Goal: Information Seeking & Learning: Learn about a topic

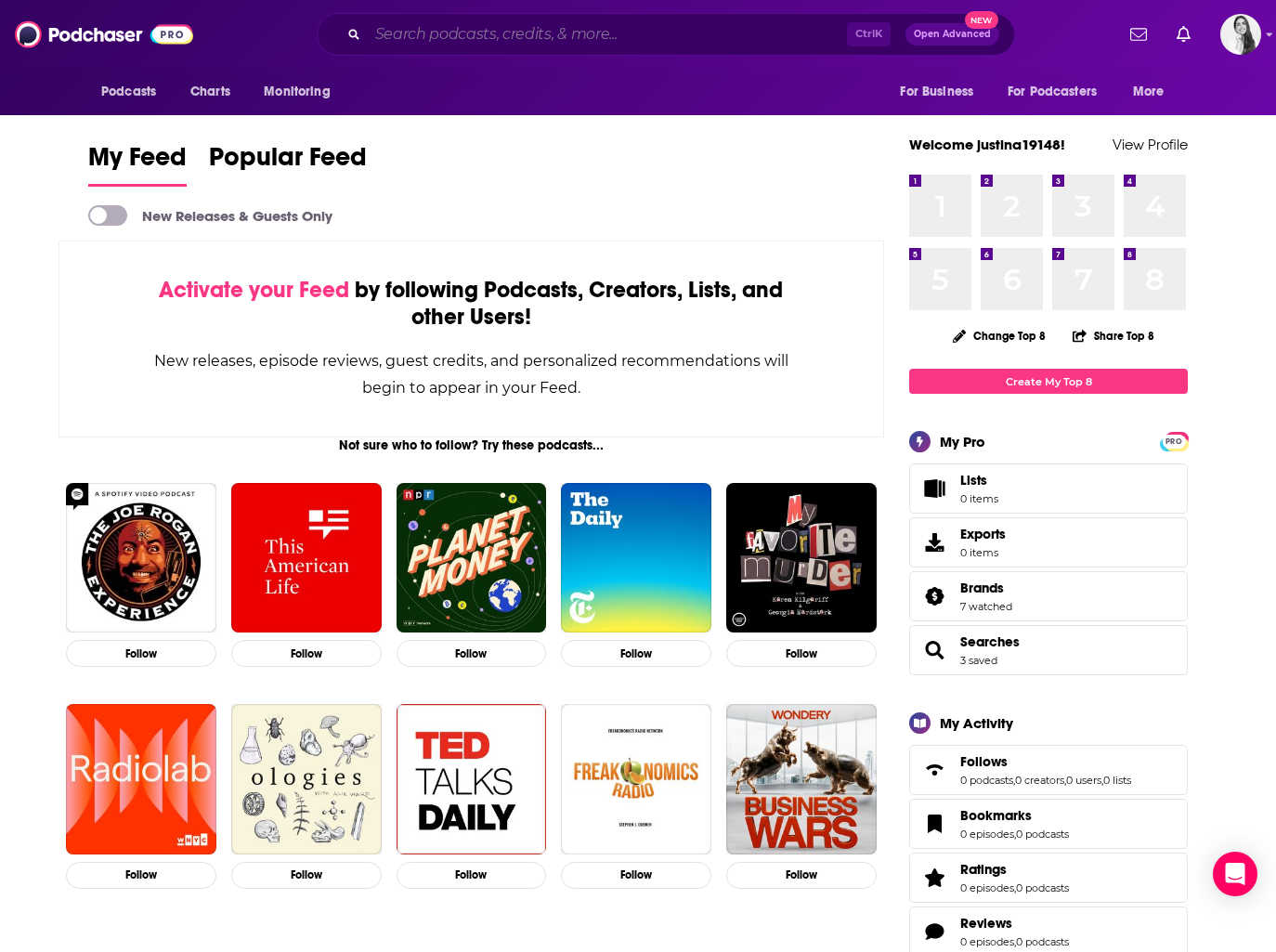
click at [402, 31] on input "Search podcasts, credits, & more..." at bounding box center [607, 33] width 479 height 30
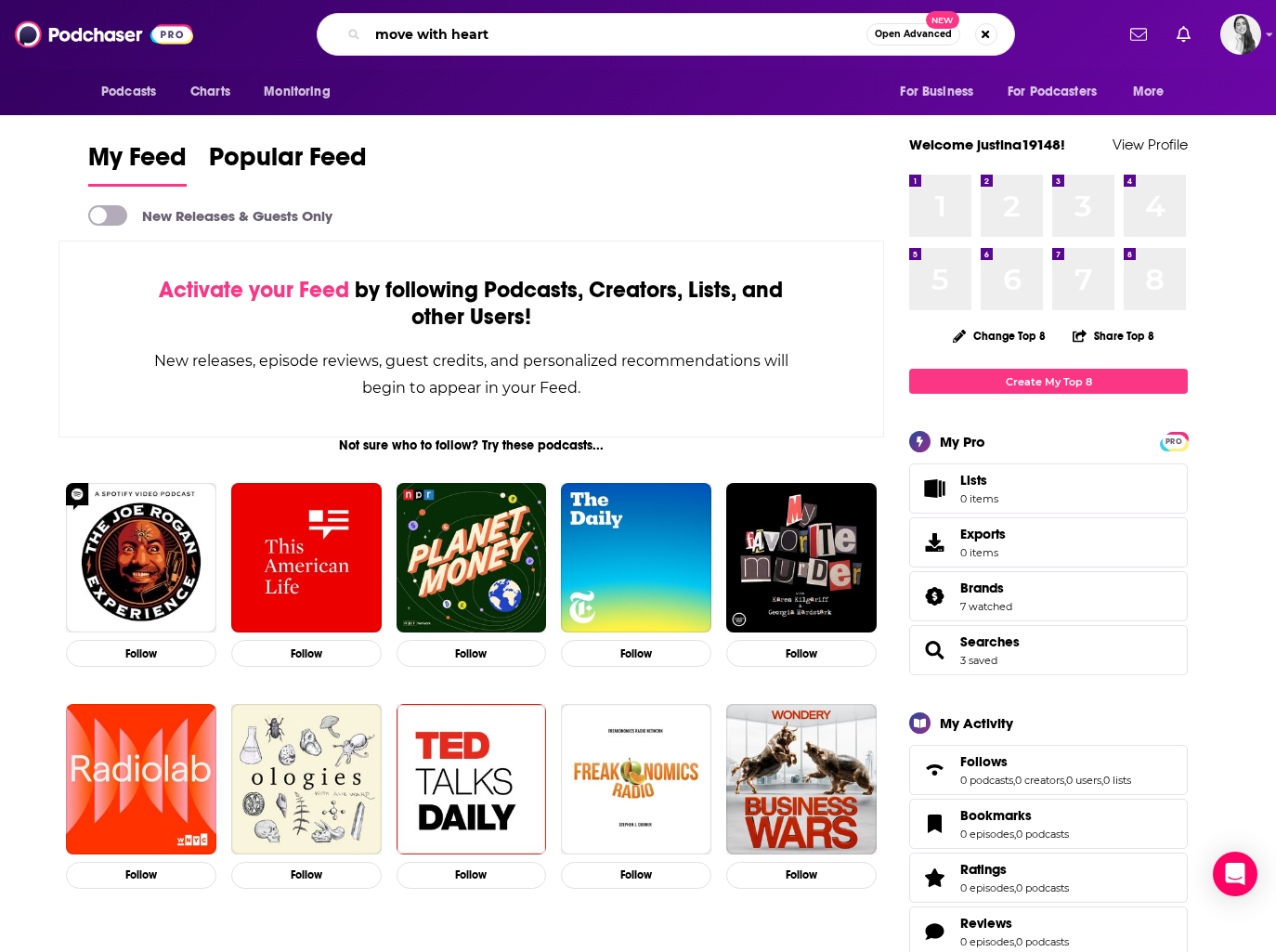
type input "move with heart"
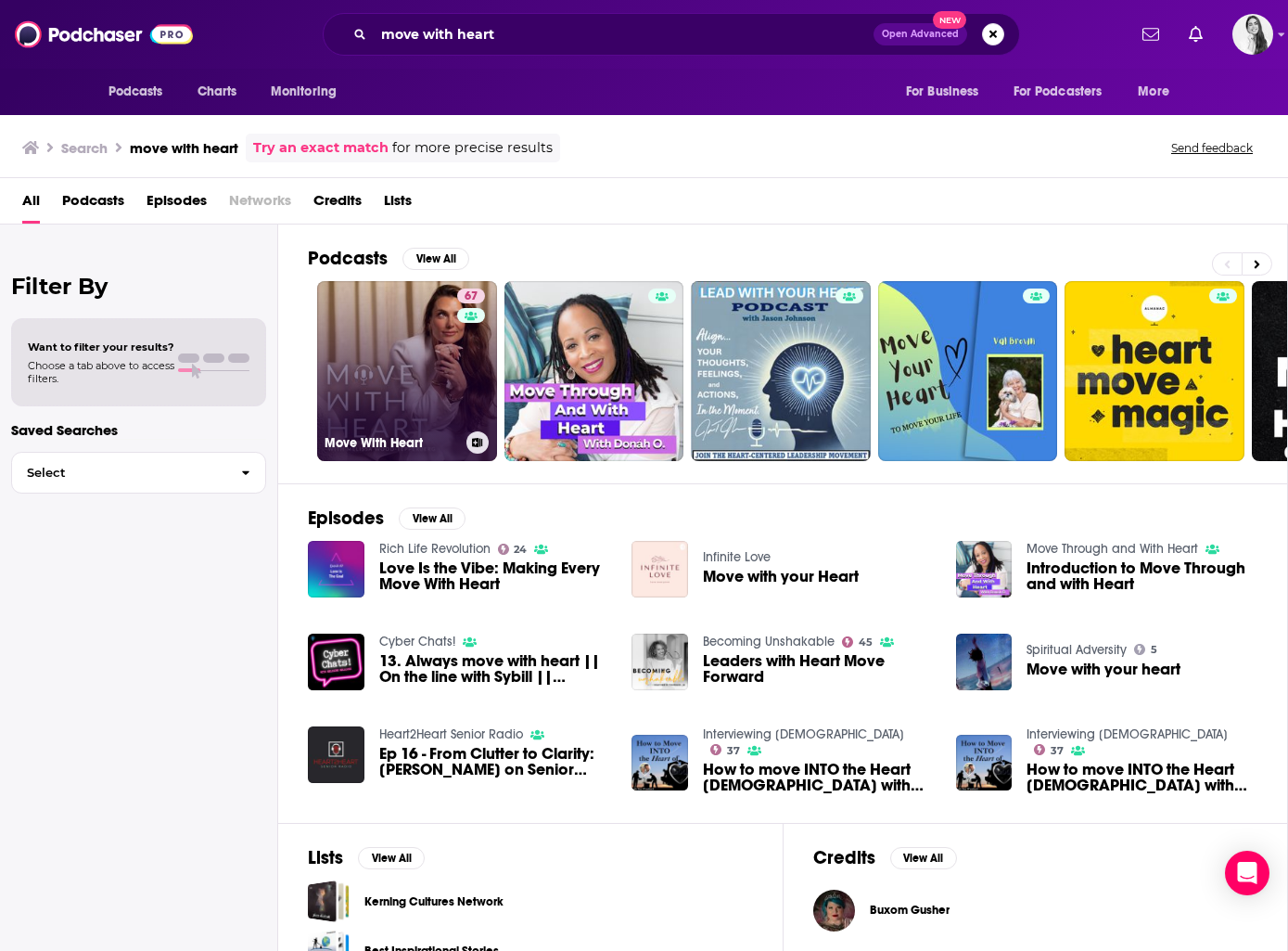
click at [373, 336] on link "67 Move With Heart" at bounding box center [407, 371] width 180 height 180
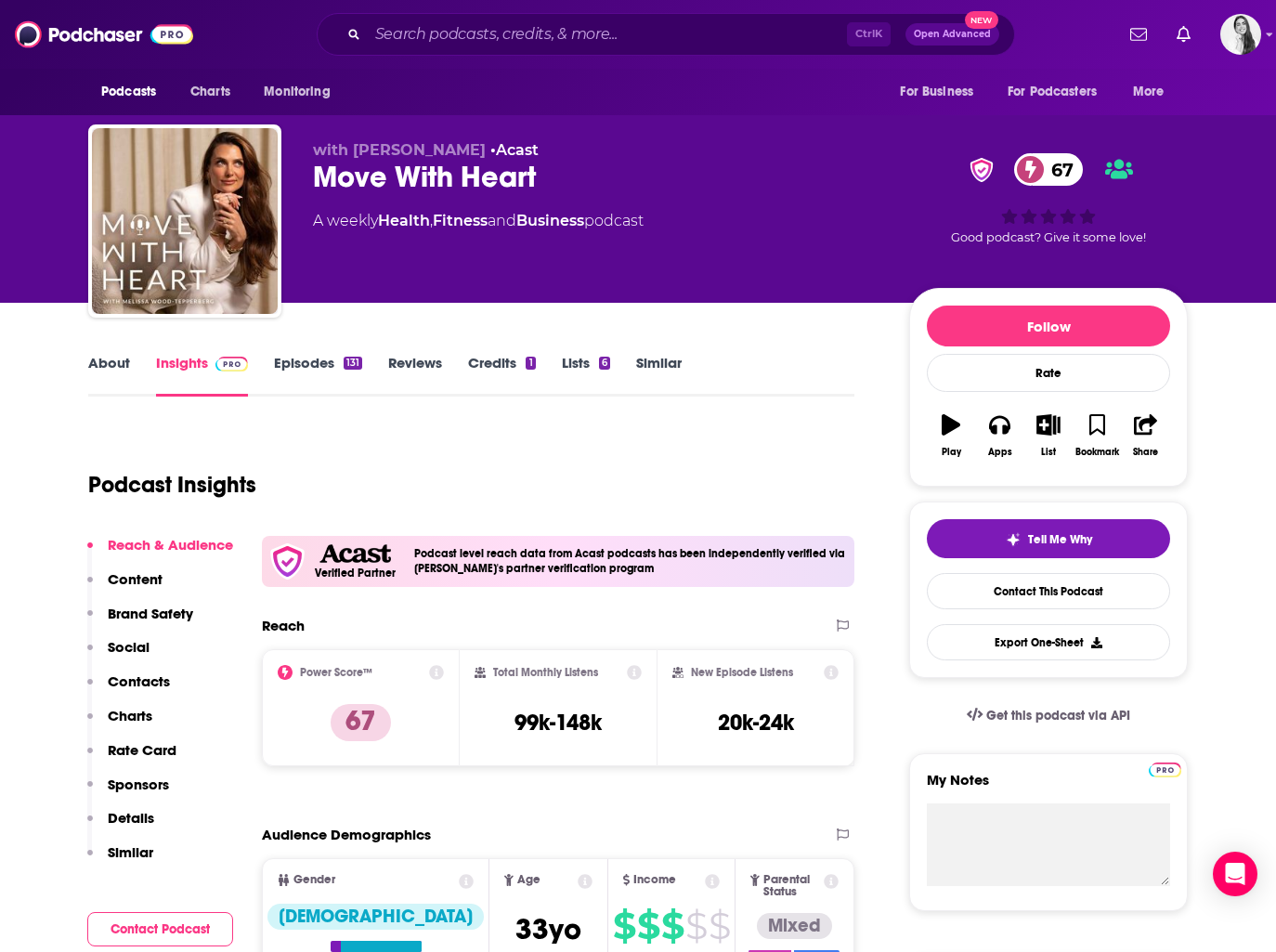
click at [829, 674] on icon at bounding box center [831, 673] width 15 height 15
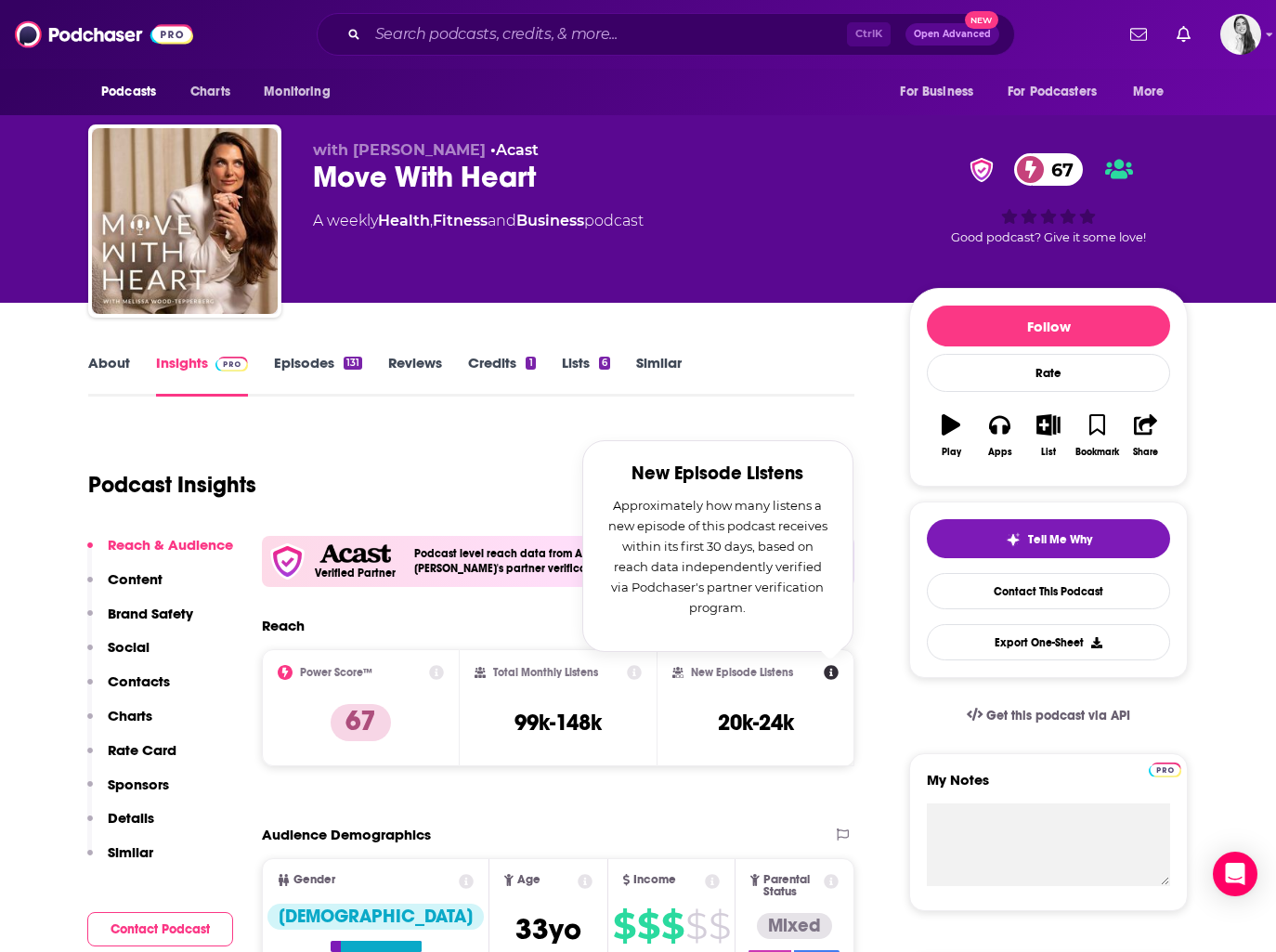
click at [462, 443] on div "Podcast Insights" at bounding box center [463, 473] width 751 height 94
click at [834, 672] on icon at bounding box center [831, 673] width 15 height 15
